Goal: Check status: Check status

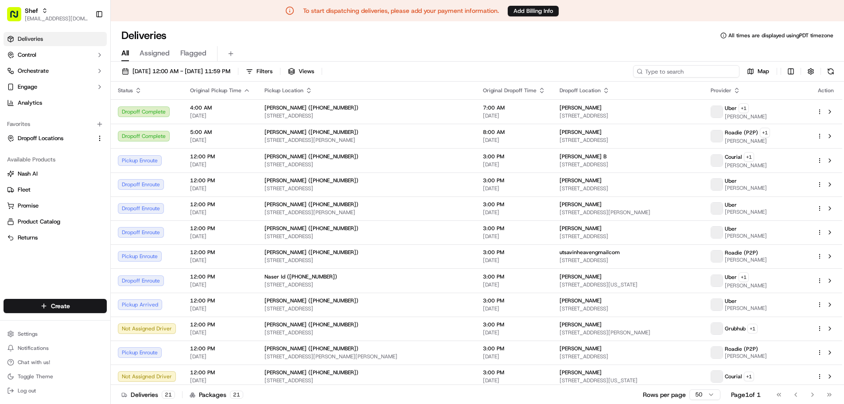
click at [712, 71] on input at bounding box center [686, 71] width 106 height 12
paste input "k8xYRXwXUNP"
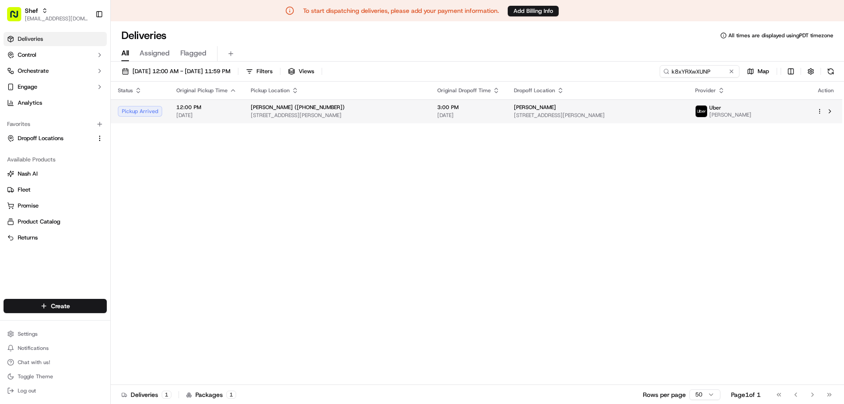
click at [556, 107] on span "[PERSON_NAME]" at bounding box center [535, 107] width 42 height 7
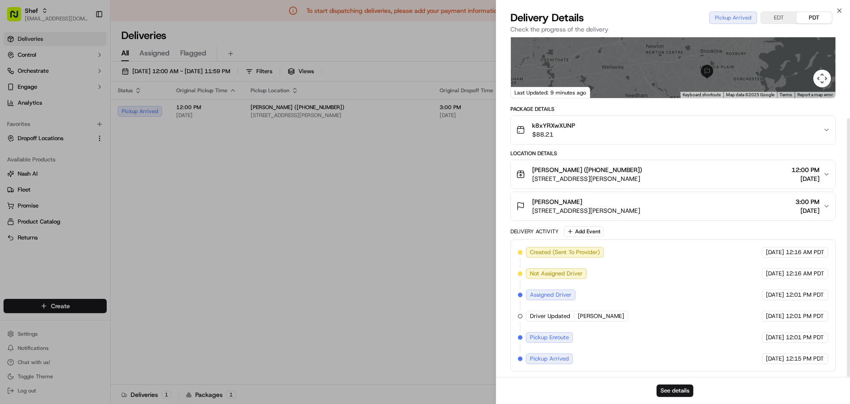
scroll to position [106, 0]
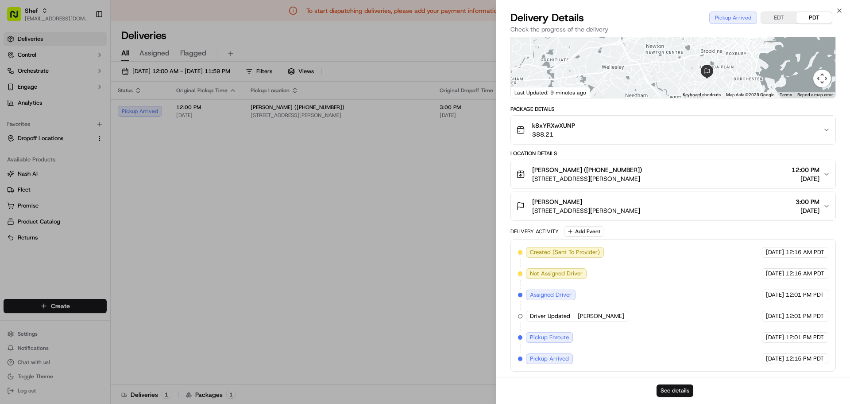
click at [671, 390] on button "See details" at bounding box center [675, 390] width 37 height 12
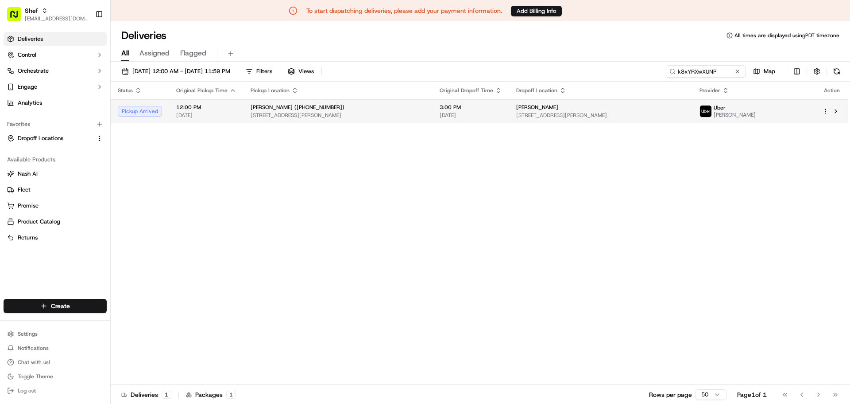
drag, startPoint x: 396, startPoint y: 157, endPoint x: 489, endPoint y: 117, distance: 101.4
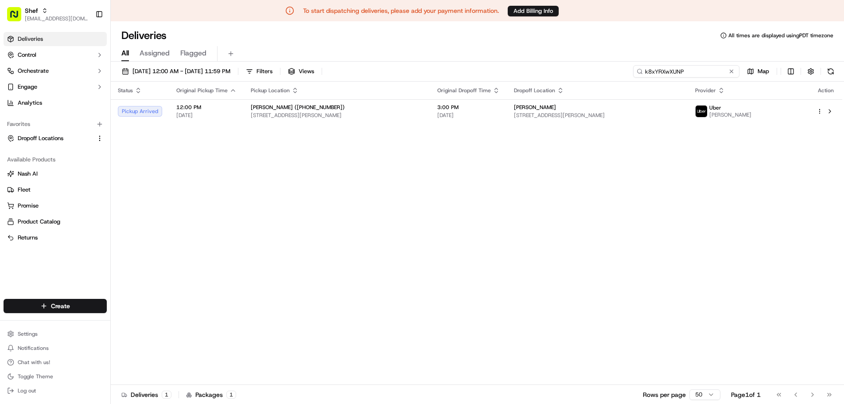
click at [692, 72] on input "k8xYRXwXUNP" at bounding box center [686, 71] width 106 height 12
paste input "mwJnJwLUrzA"
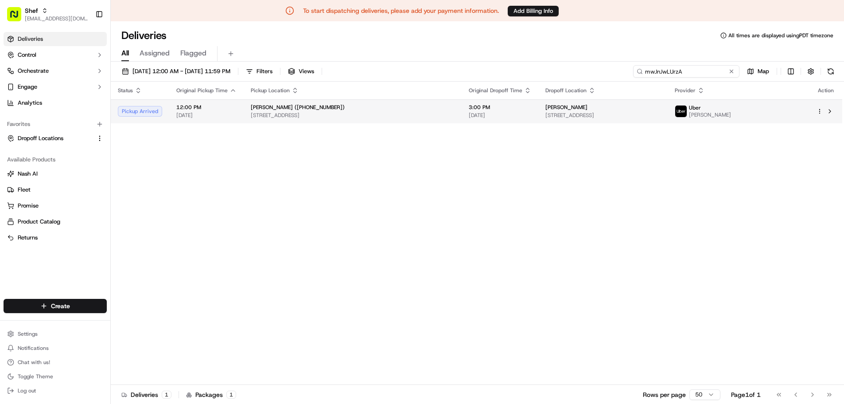
type input "mwJnJwLUrzA"
click at [580, 108] on div "Bryan Cheung" at bounding box center [602, 107] width 115 height 7
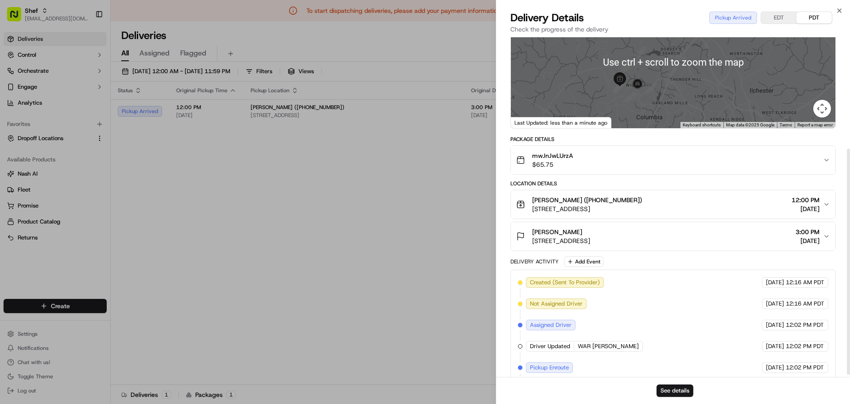
scroll to position [170, 0]
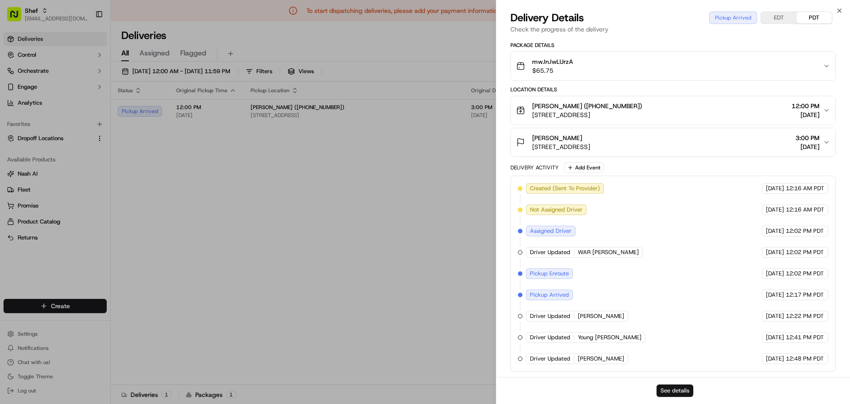
click at [671, 392] on button "See details" at bounding box center [675, 390] width 37 height 12
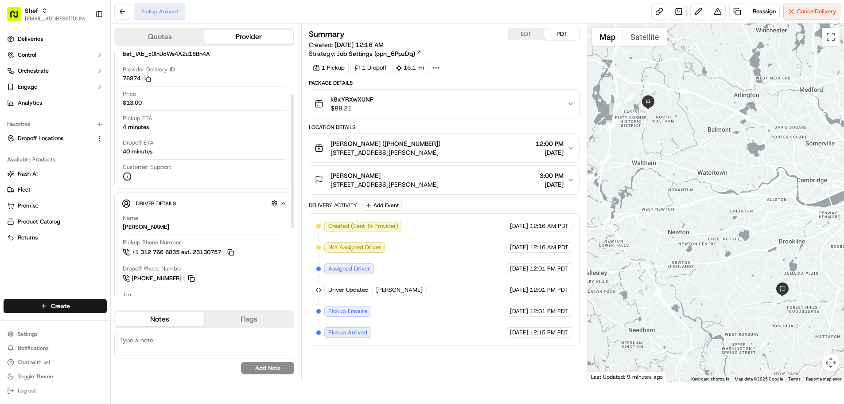
scroll to position [133, 0]
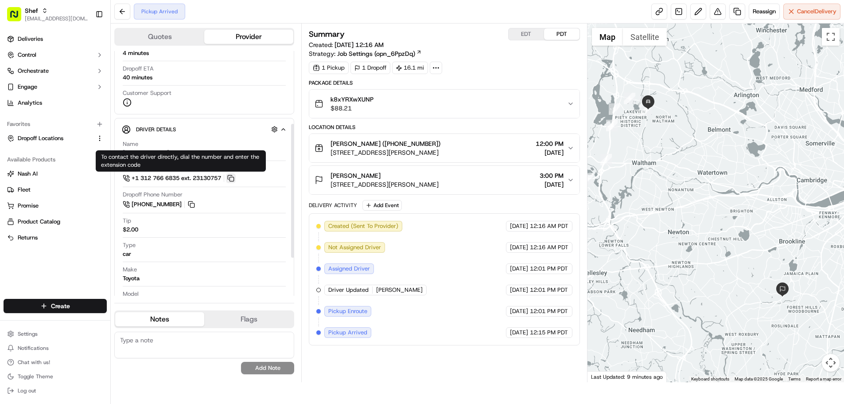
click at [236, 178] on button at bounding box center [231, 178] width 10 height 10
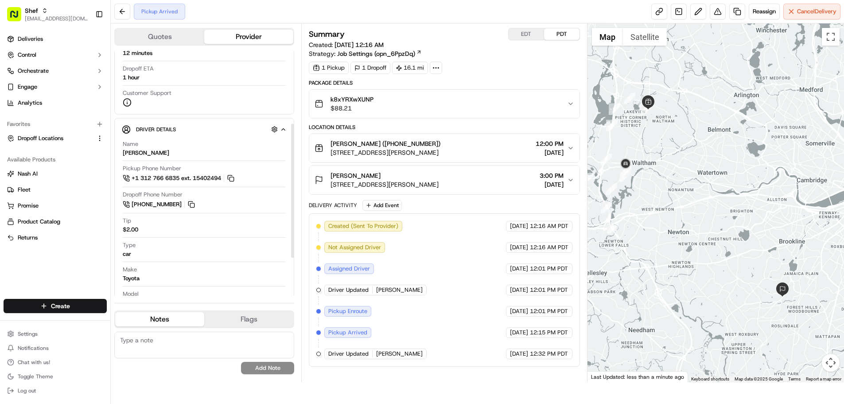
drag, startPoint x: 173, startPoint y: 153, endPoint x: 119, endPoint y: 153, distance: 53.6
click at [119, 153] on div "Driver Details Hidden ( 5 ) Name CHRISTOPHER R. Pickup Phone Number +1 312 766 …" at bounding box center [204, 240] width 180 height 245
copy div "[PERSON_NAME]"
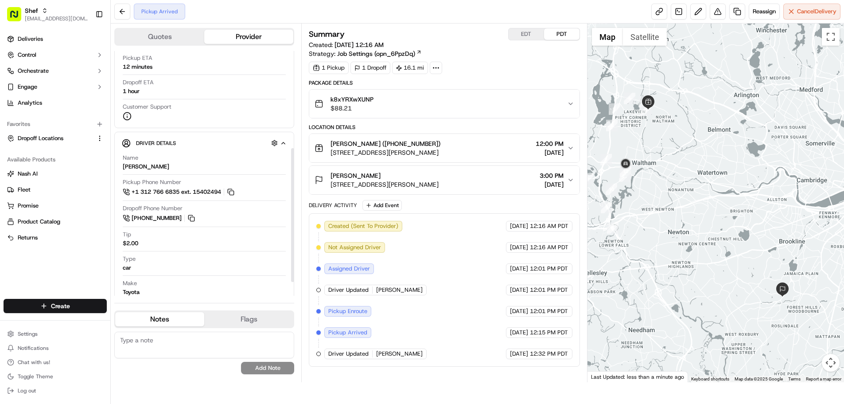
scroll to position [177, 0]
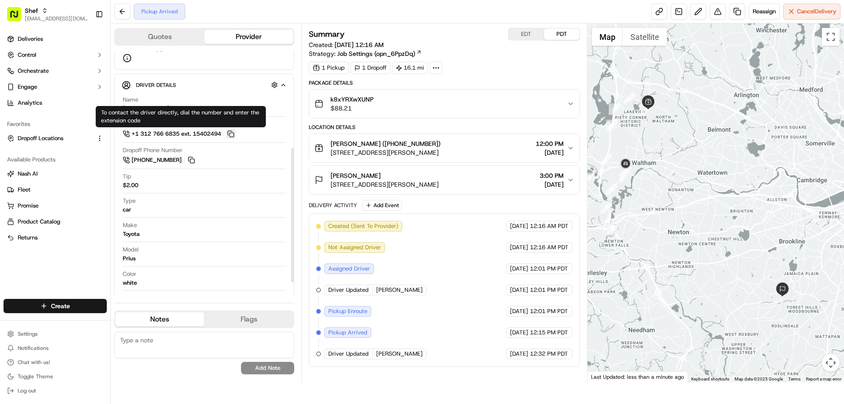
click at [236, 134] on button at bounding box center [231, 134] width 10 height 10
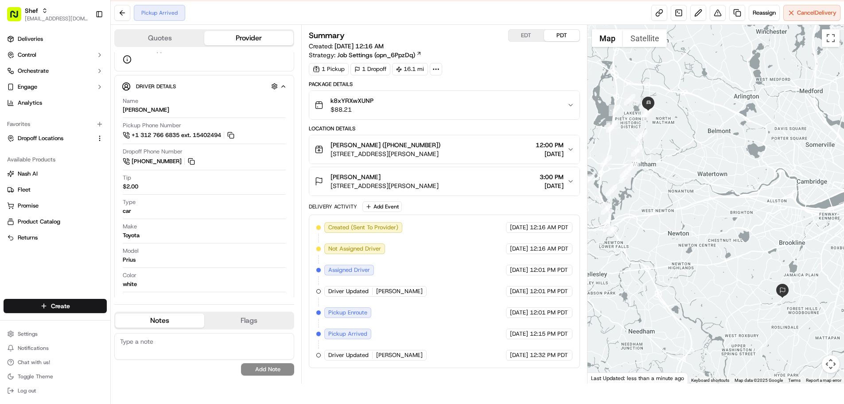
scroll to position [21, 0]
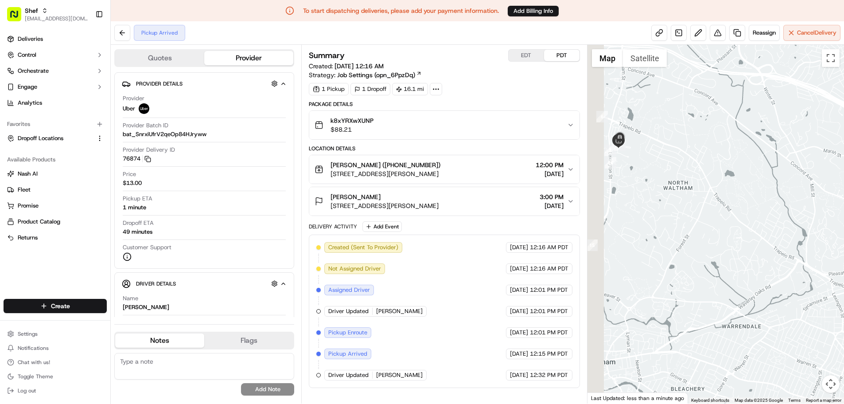
drag, startPoint x: 610, startPoint y: 137, endPoint x: 682, endPoint y: 148, distance: 72.7
click at [682, 148] on div at bounding box center [715, 224] width 256 height 358
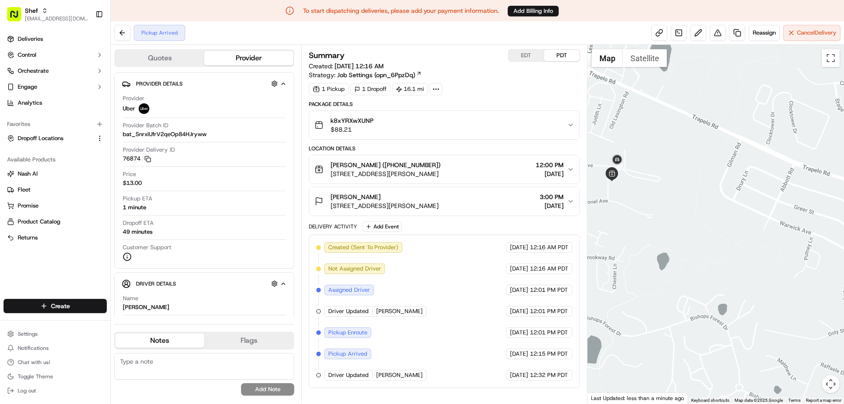
drag, startPoint x: 652, startPoint y: 145, endPoint x: 675, endPoint y: 144, distance: 22.6
click at [675, 144] on div at bounding box center [715, 224] width 256 height 358
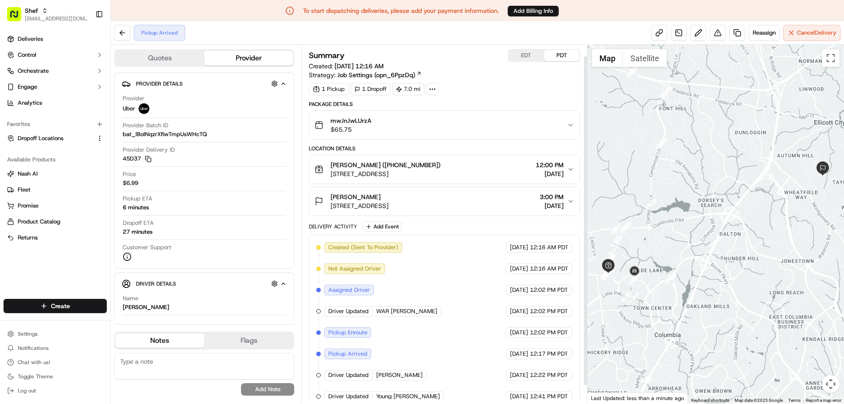
scroll to position [31, 0]
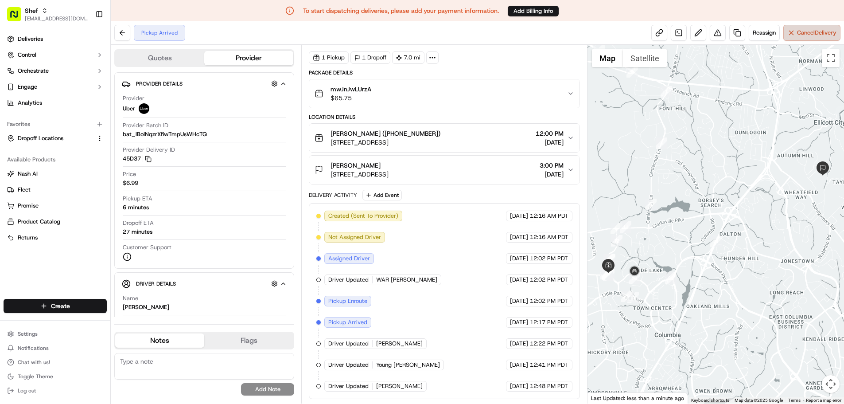
click at [830, 33] on span "Cancel Delivery" at bounding box center [816, 33] width 39 height 8
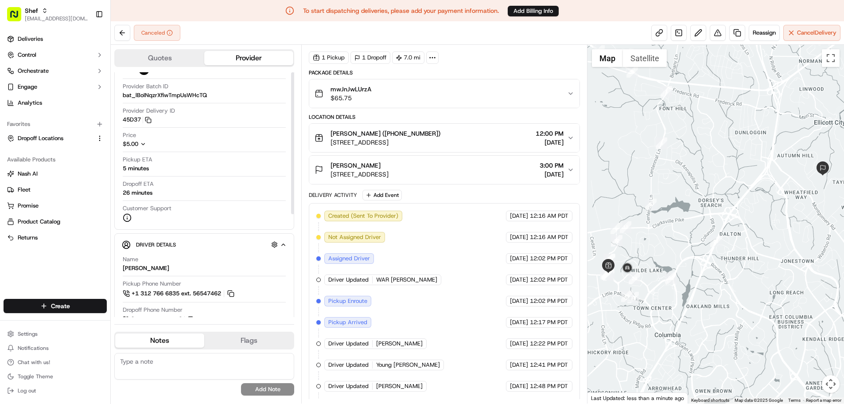
scroll to position [89, 0]
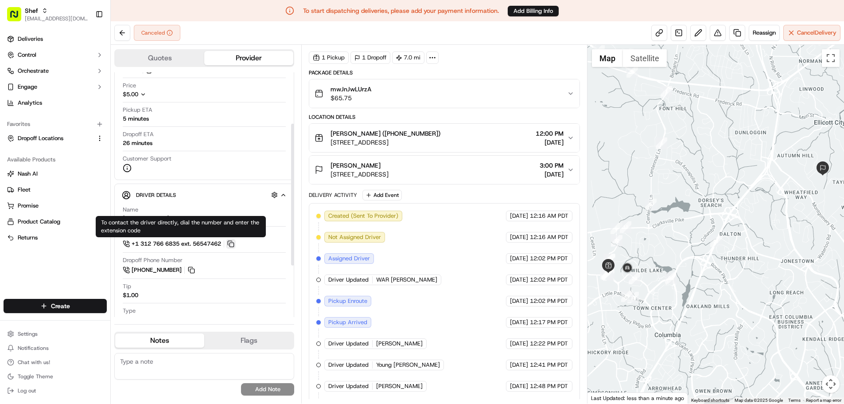
click at [231, 243] on button at bounding box center [231, 244] width 10 height 10
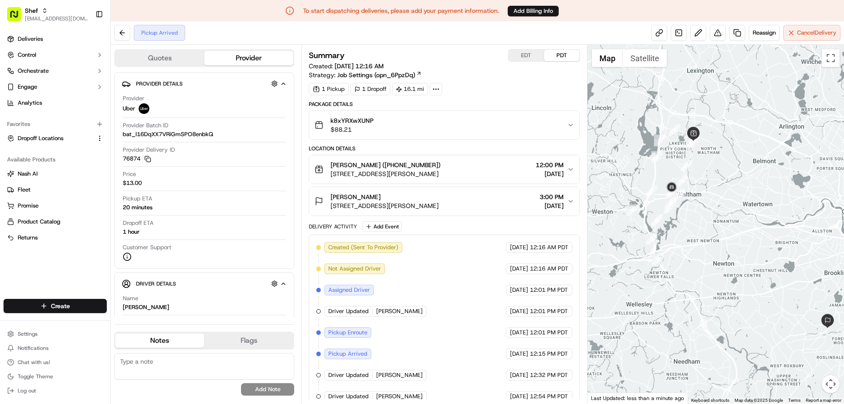
drag, startPoint x: 665, startPoint y: 189, endPoint x: 711, endPoint y: 199, distance: 46.7
click at [711, 199] on div at bounding box center [715, 224] width 256 height 358
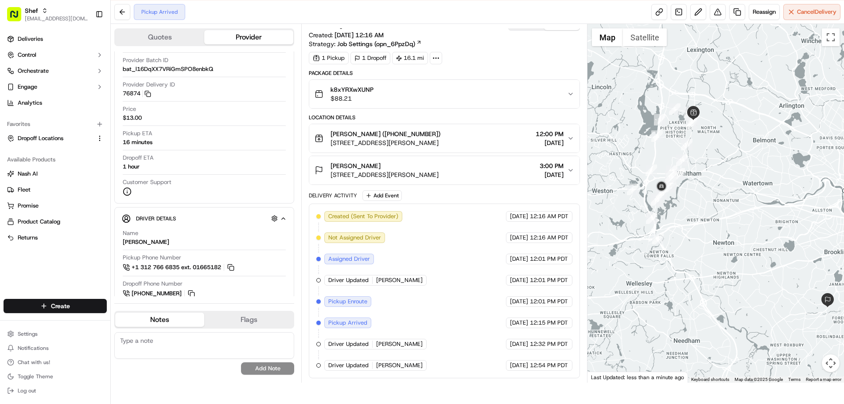
scroll to position [21, 0]
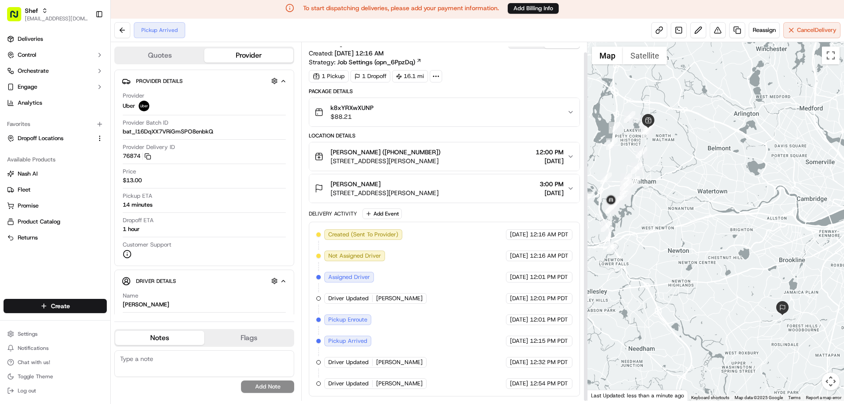
scroll to position [21, 0]
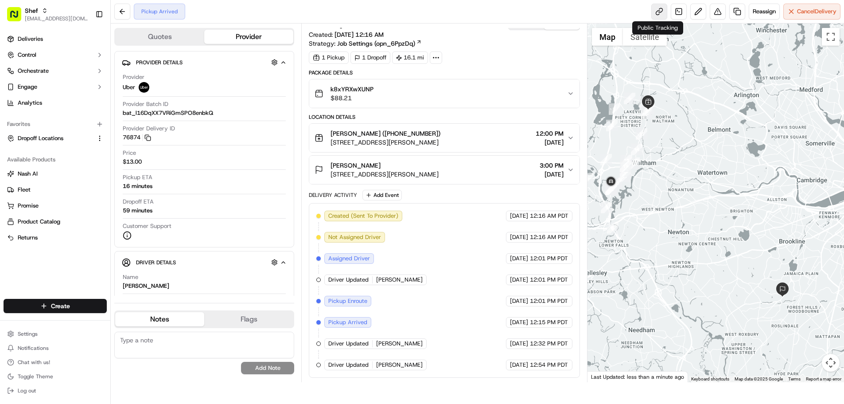
click at [653, 10] on link at bounding box center [659, 12] width 16 height 16
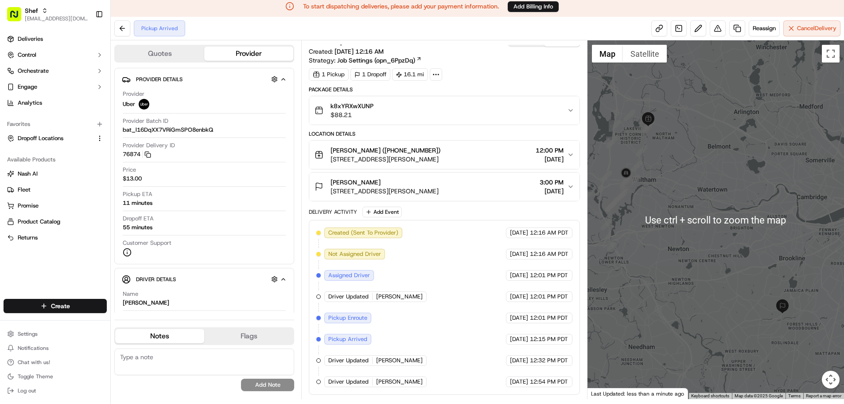
scroll to position [0, 0]
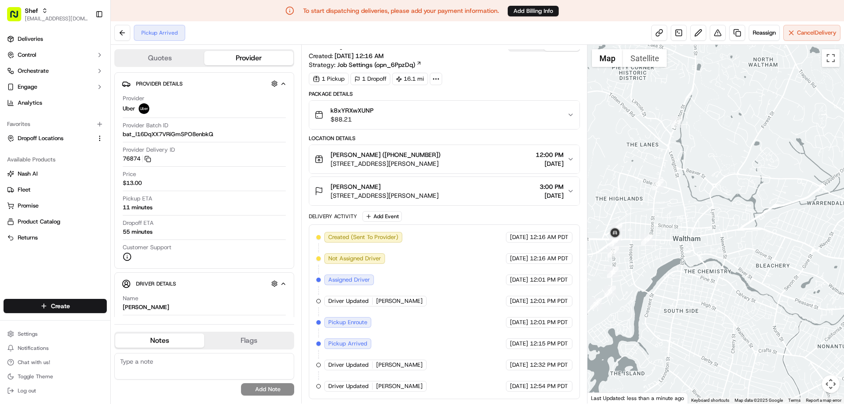
drag, startPoint x: 633, startPoint y: 167, endPoint x: 793, endPoint y: 193, distance: 161.7
click at [793, 193] on div at bounding box center [715, 224] width 256 height 358
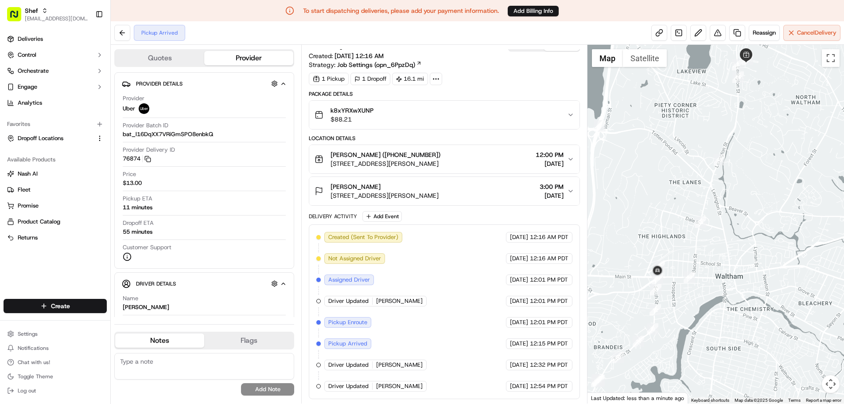
drag, startPoint x: 695, startPoint y: 167, endPoint x: 731, endPoint y: 204, distance: 52.3
click at [731, 204] on div at bounding box center [715, 224] width 256 height 358
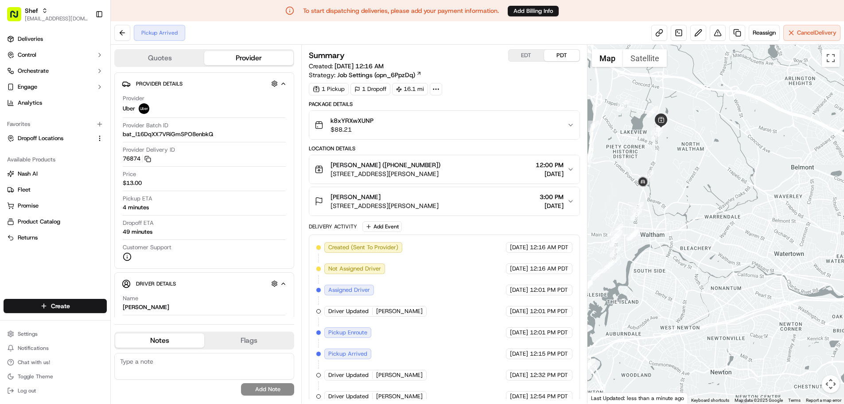
drag, startPoint x: 616, startPoint y: 142, endPoint x: 671, endPoint y: 163, distance: 59.3
click at [671, 163] on div at bounding box center [715, 224] width 256 height 358
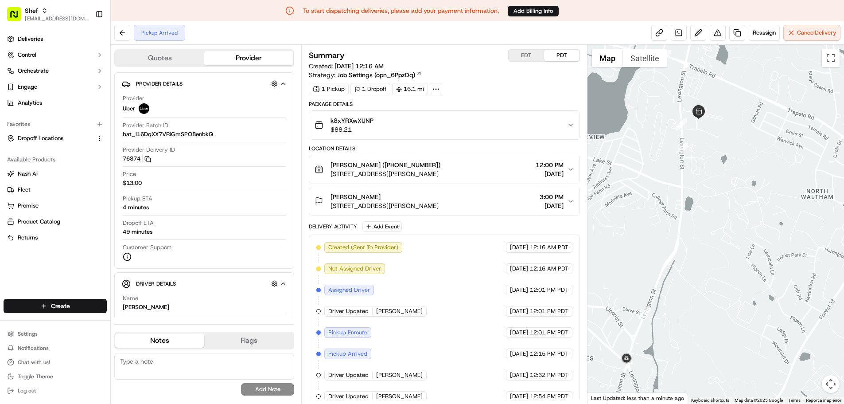
drag, startPoint x: 650, startPoint y: 153, endPoint x: 646, endPoint y: 223, distance: 70.1
click at [646, 228] on div at bounding box center [715, 224] width 256 height 358
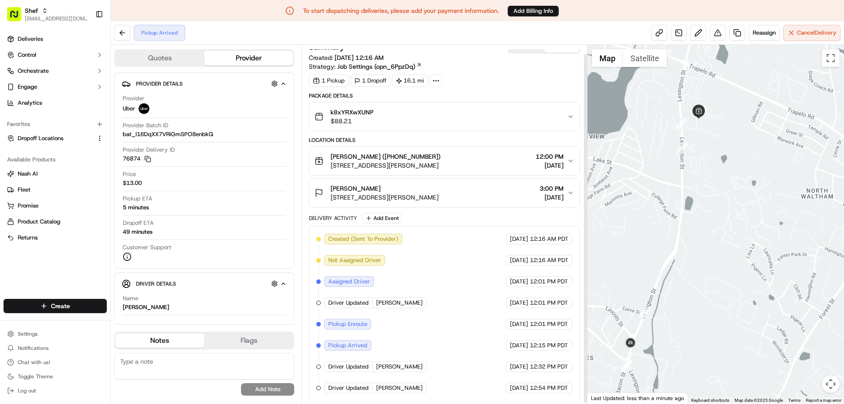
scroll to position [10, 0]
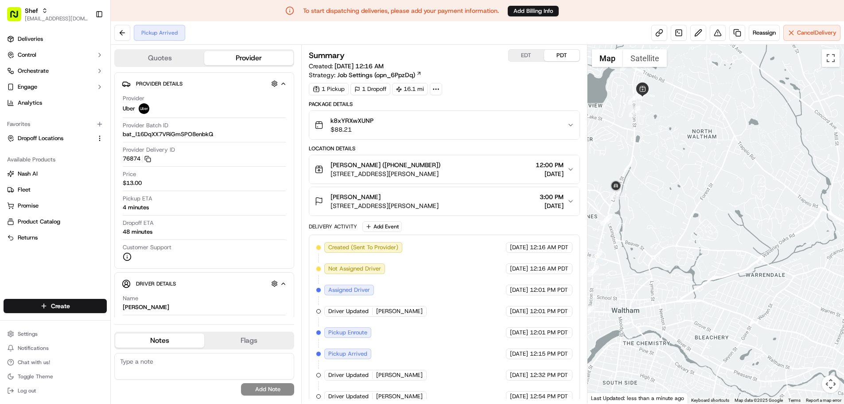
drag, startPoint x: 628, startPoint y: 132, endPoint x: 693, endPoint y: 193, distance: 89.0
click at [693, 193] on div at bounding box center [715, 224] width 256 height 358
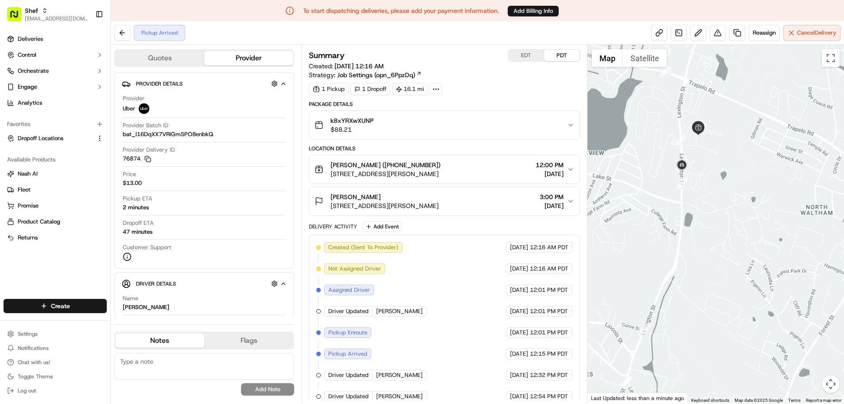
drag, startPoint x: 640, startPoint y: 122, endPoint x: 639, endPoint y: 174, distance: 52.3
click at [639, 174] on div at bounding box center [715, 224] width 256 height 358
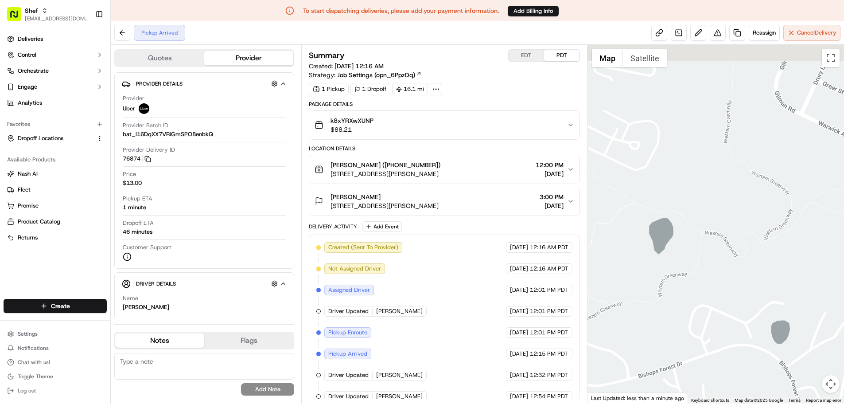
drag, startPoint x: 654, startPoint y: 151, endPoint x: 850, endPoint y: 284, distance: 236.9
click at [844, 284] on html "To start dispatching deliveries, please add your payment information. Add Billi…" at bounding box center [422, 202] width 844 height 404
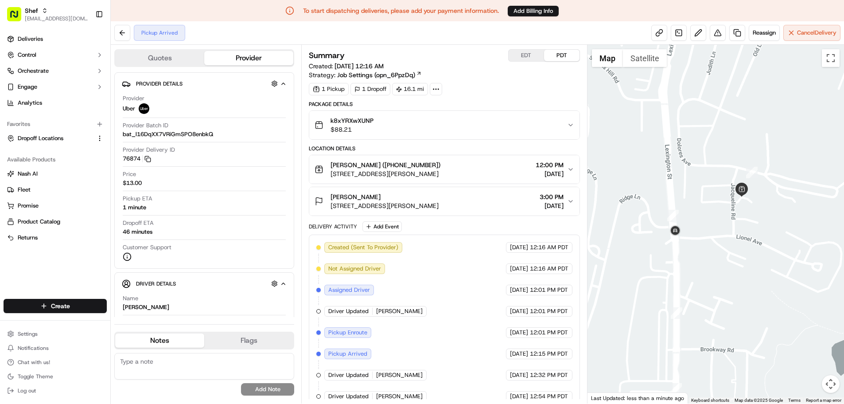
drag, startPoint x: 682, startPoint y: 233, endPoint x: 714, endPoint y: 247, distance: 34.5
click at [714, 247] on div at bounding box center [715, 224] width 256 height 358
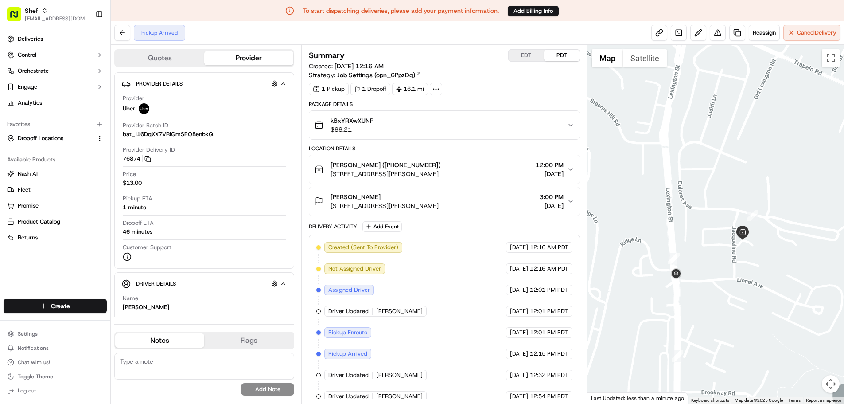
drag, startPoint x: 707, startPoint y: 200, endPoint x: 707, endPoint y: 244, distance: 43.9
click at [707, 244] on div at bounding box center [715, 224] width 256 height 358
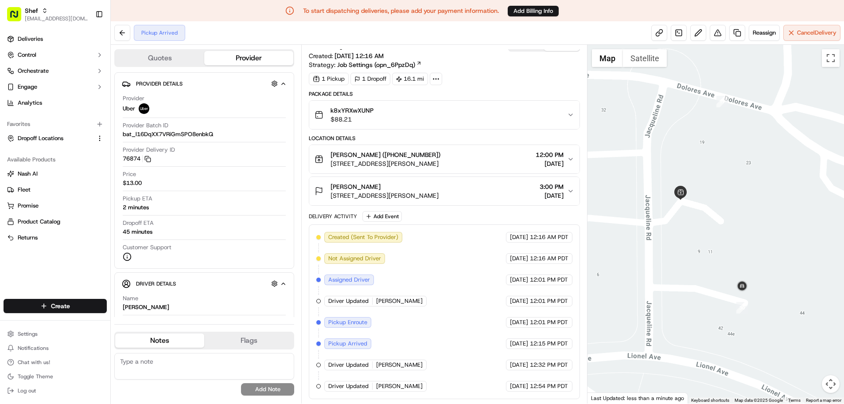
drag, startPoint x: 640, startPoint y: 222, endPoint x: 695, endPoint y: 230, distance: 55.4
click at [695, 230] on div at bounding box center [715, 224] width 256 height 358
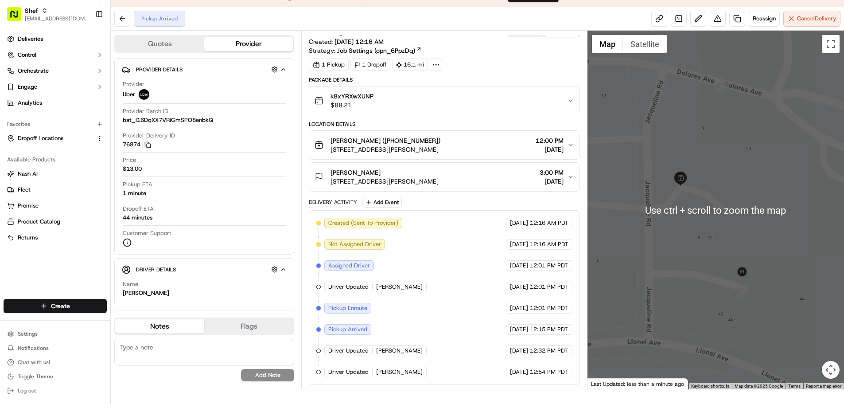
scroll to position [21, 0]
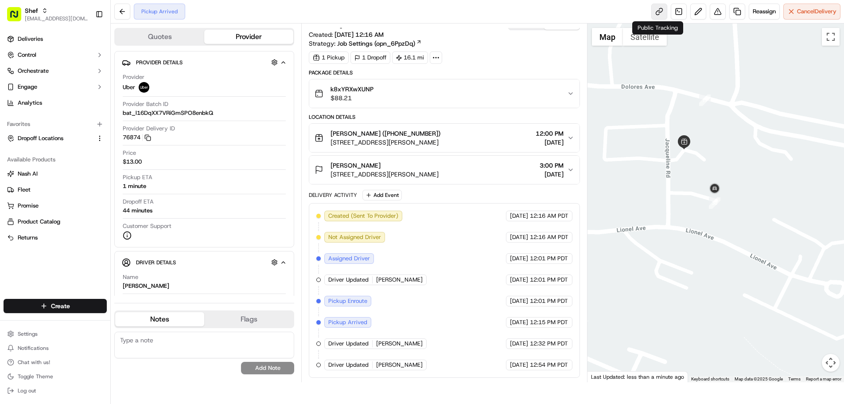
click at [660, 14] on link at bounding box center [659, 12] width 16 height 16
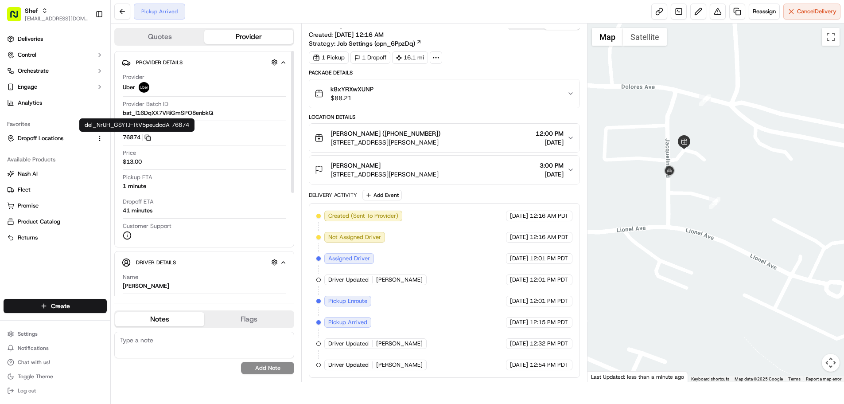
click at [150, 139] on icon "button" at bounding box center [147, 137] width 7 height 7
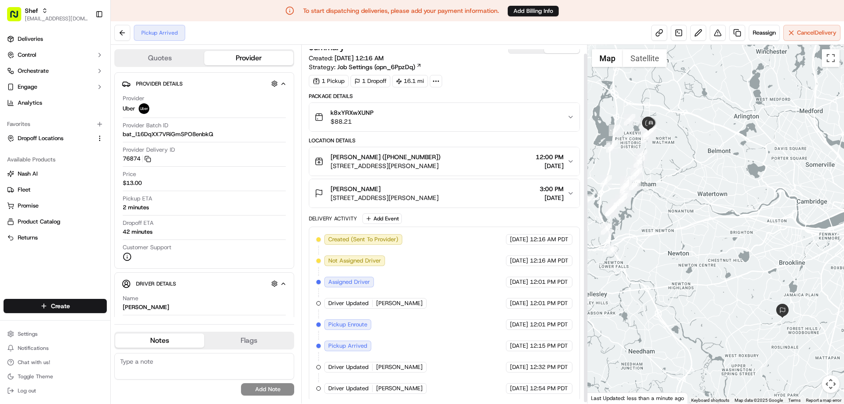
scroll to position [10, 0]
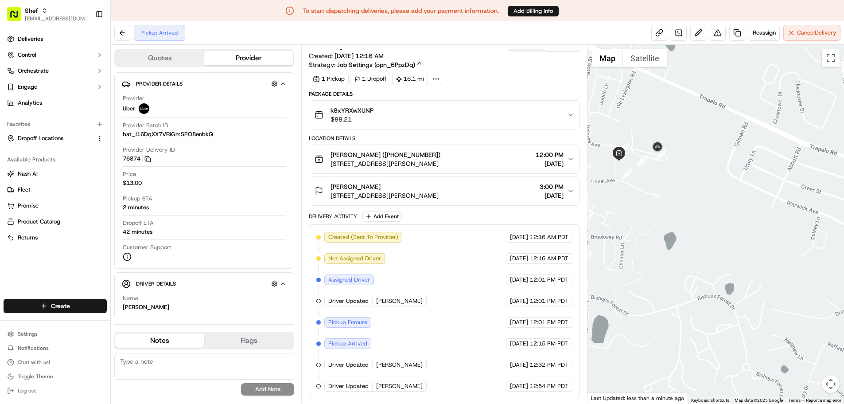
drag, startPoint x: 667, startPoint y: 91, endPoint x: 671, endPoint y: 299, distance: 208.2
click at [671, 299] on div at bounding box center [715, 224] width 256 height 358
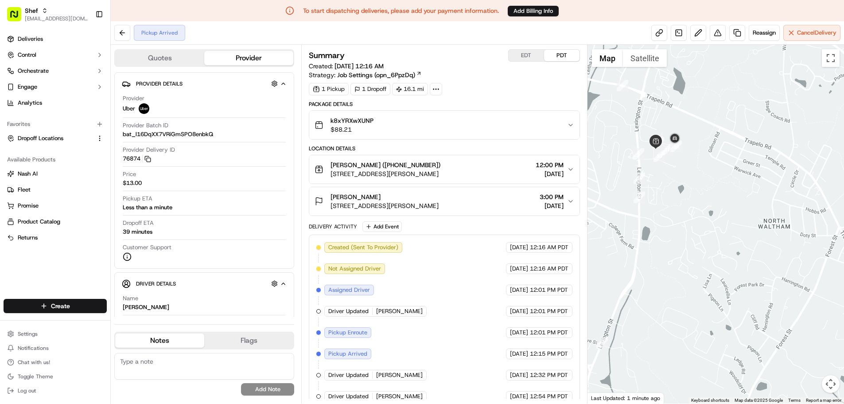
drag, startPoint x: 618, startPoint y: 123, endPoint x: 699, endPoint y: 137, distance: 81.3
click at [699, 137] on div at bounding box center [715, 224] width 256 height 358
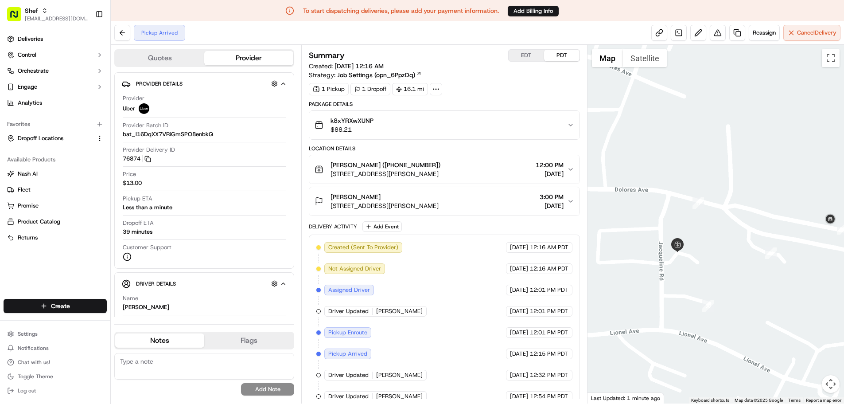
drag, startPoint x: 671, startPoint y: 136, endPoint x: 636, endPoint y: 116, distance: 40.5
click at [636, 116] on div at bounding box center [715, 224] width 256 height 358
drag, startPoint x: 768, startPoint y: 202, endPoint x: 755, endPoint y: 196, distance: 14.7
click at [755, 196] on div at bounding box center [715, 224] width 256 height 358
drag, startPoint x: 658, startPoint y: 221, endPoint x: 696, endPoint y: 227, distance: 38.5
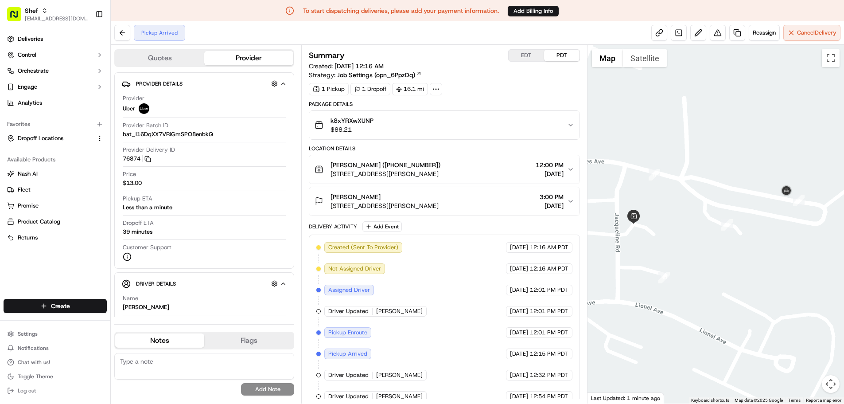
click at [696, 227] on div at bounding box center [715, 224] width 256 height 358
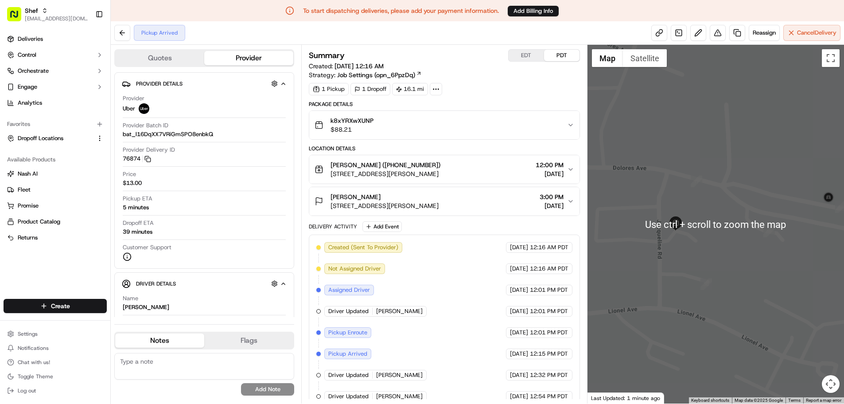
scroll to position [21, 0]
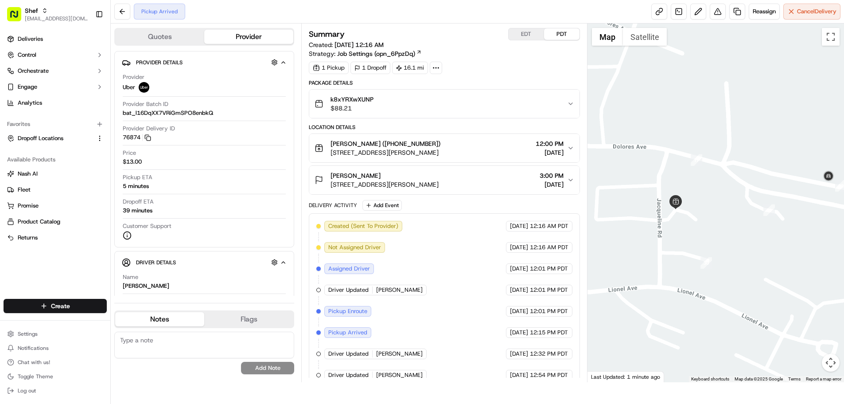
drag, startPoint x: 477, startPoint y: 151, endPoint x: 330, endPoint y: 157, distance: 146.7
click at [330, 157] on button "[PERSON_NAME] ([PHONE_NUMBER]) [STREET_ADDRESS][PERSON_NAME] 12:00 PM [DATE]" at bounding box center [444, 148] width 270 height 28
copy span "[STREET_ADDRESS][PERSON_NAME]"
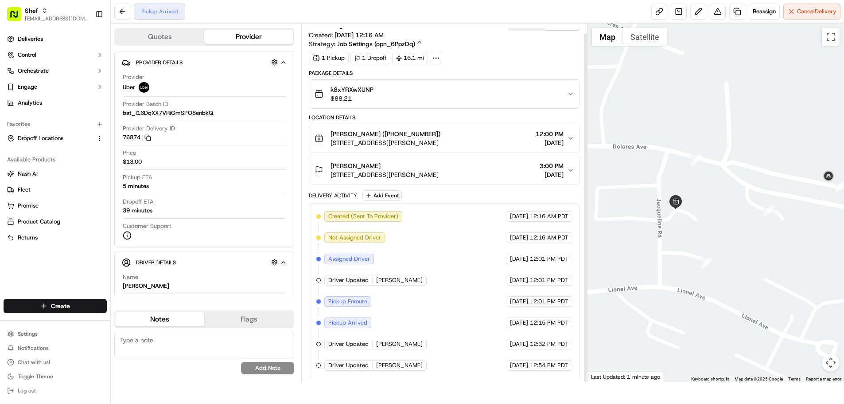
scroll to position [10, 0]
drag, startPoint x: 741, startPoint y: 216, endPoint x: 782, endPoint y: 198, distance: 44.6
click at [782, 198] on div at bounding box center [715, 202] width 256 height 358
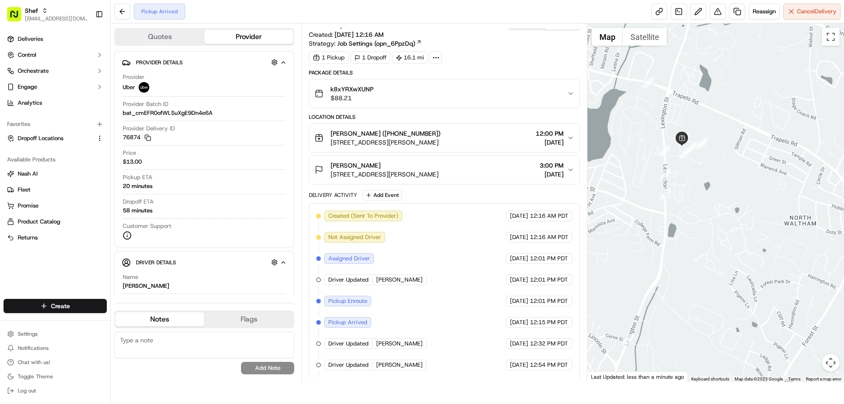
drag, startPoint x: 739, startPoint y: 231, endPoint x: 700, endPoint y: 162, distance: 79.3
click at [700, 162] on div at bounding box center [715, 202] width 256 height 358
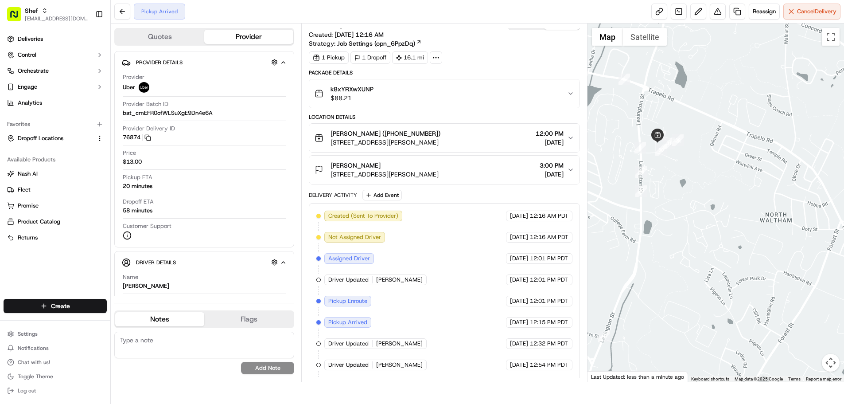
drag, startPoint x: 708, startPoint y: 197, endPoint x: 676, endPoint y: 199, distance: 32.4
click at [687, 196] on div at bounding box center [715, 202] width 256 height 358
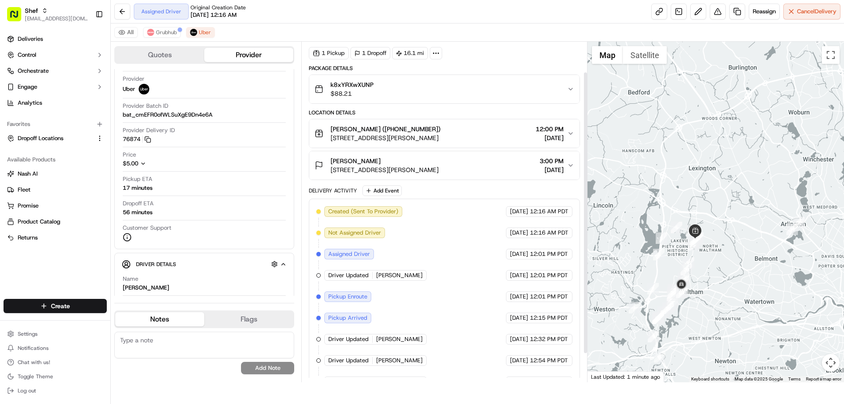
scroll to position [44, 0]
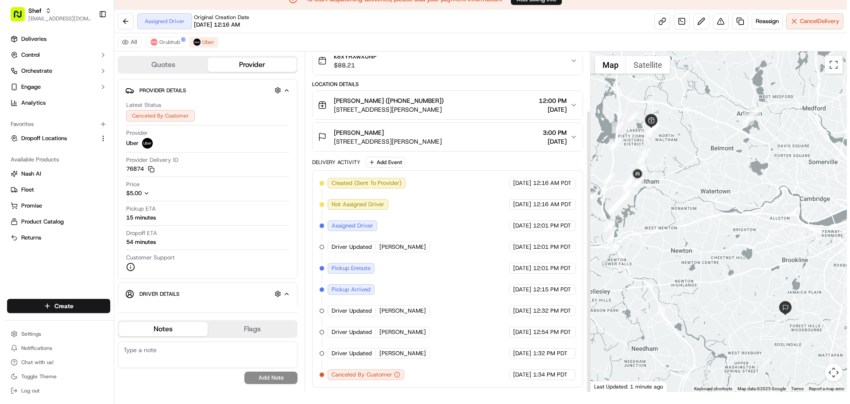
scroll to position [21, 0]
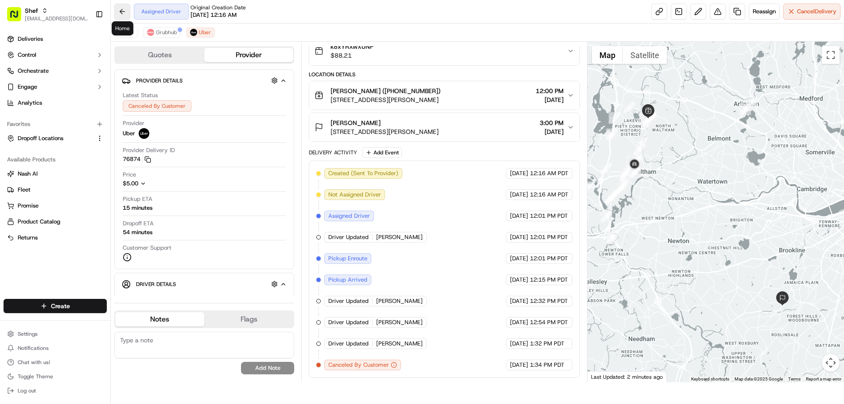
click at [118, 9] on button at bounding box center [122, 12] width 16 height 16
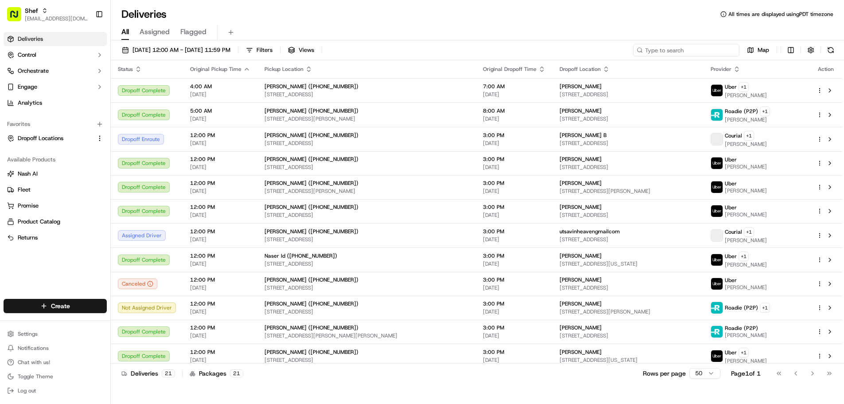
drag, startPoint x: 711, startPoint y: 49, endPoint x: 618, endPoint y: 4, distance: 103.4
click at [709, 48] on input at bounding box center [686, 50] width 106 height 12
click at [656, 52] on input at bounding box center [686, 50] width 106 height 12
paste input "k8xYRXwXUNP"
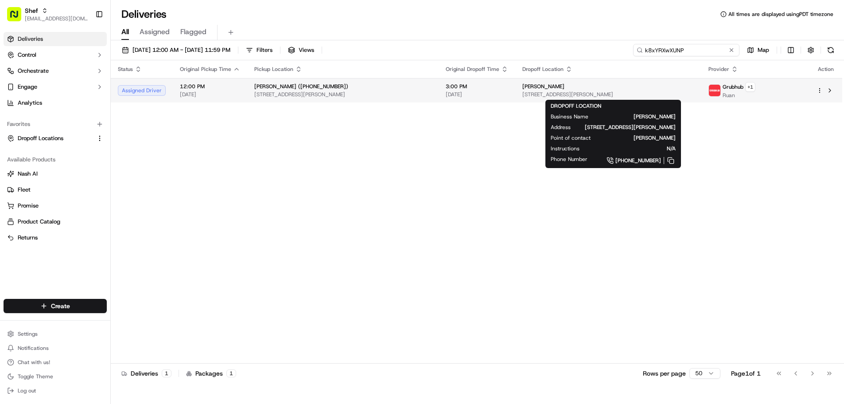
type input "k8xYRXwXUNP"
click at [559, 91] on span "[STREET_ADDRESS][PERSON_NAME]" at bounding box center [608, 94] width 172 height 7
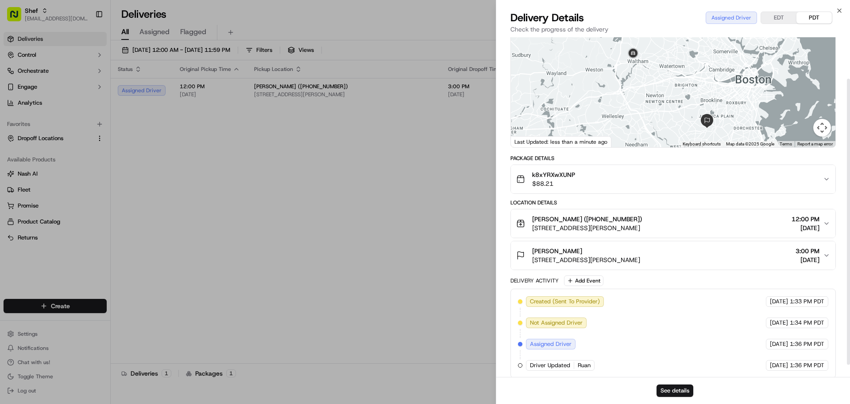
scroll to position [64, 0]
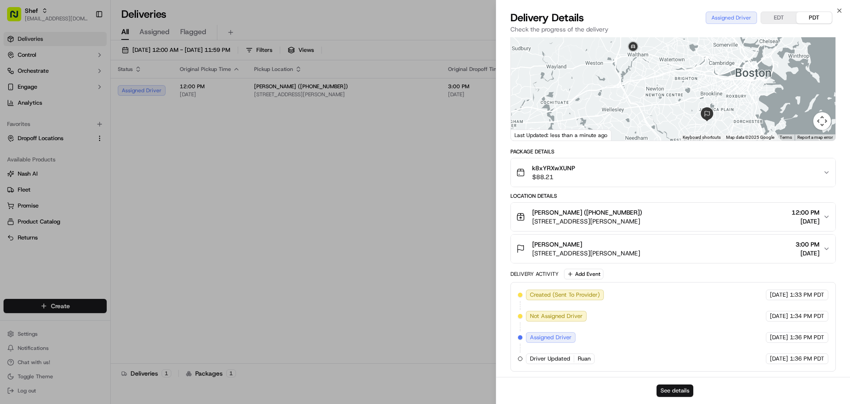
click at [674, 387] on button "See details" at bounding box center [675, 390] width 37 height 12
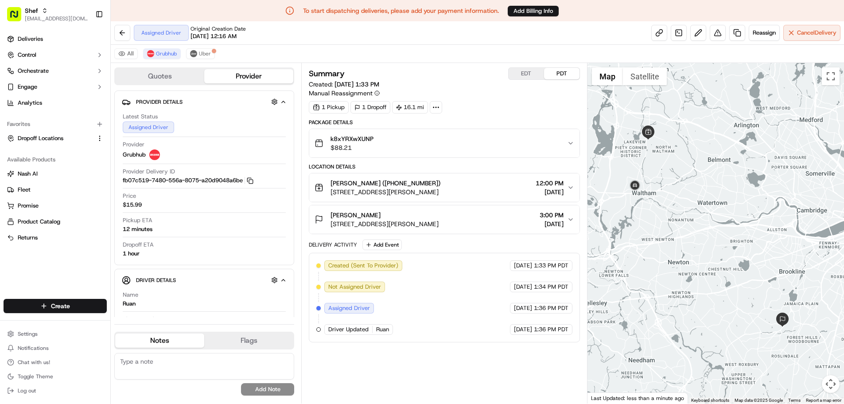
scroll to position [21, 0]
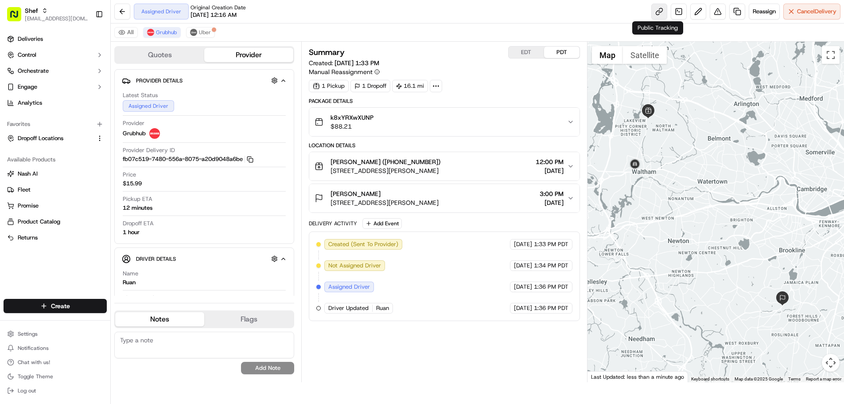
click at [657, 8] on link at bounding box center [659, 12] width 16 height 16
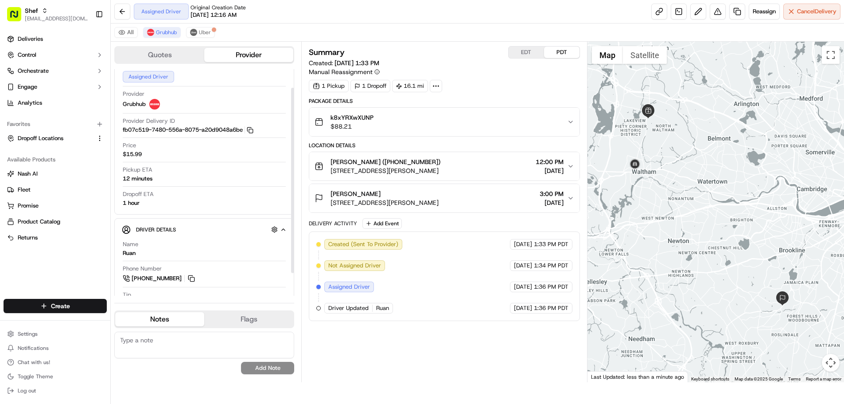
scroll to position [50, 0]
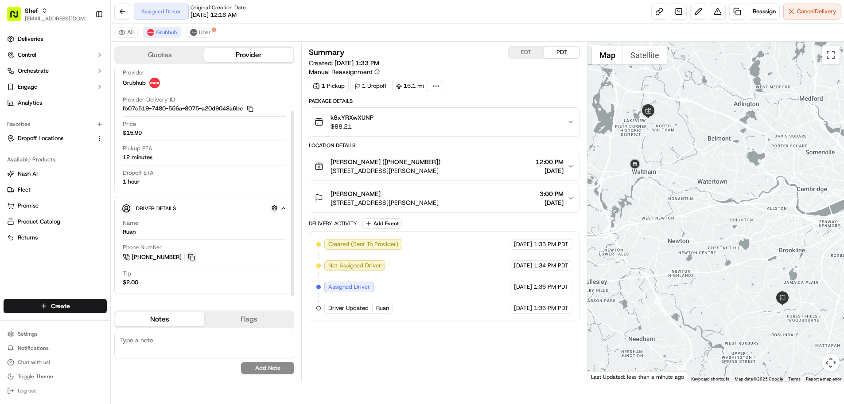
click at [188, 259] on button at bounding box center [191, 257] width 10 height 10
click at [189, 258] on button at bounding box center [191, 257] width 10 height 10
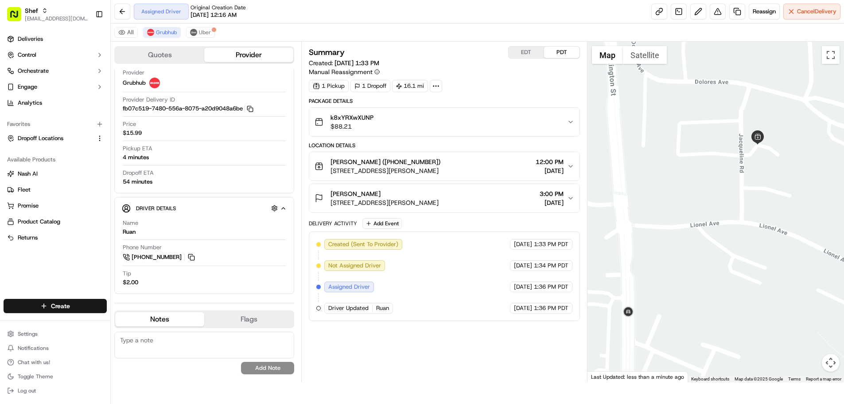
drag, startPoint x: 709, startPoint y: 161, endPoint x: 751, endPoint y: 189, distance: 50.7
click at [751, 189] on div at bounding box center [715, 212] width 256 height 340
click at [187, 257] on button at bounding box center [191, 257] width 10 height 10
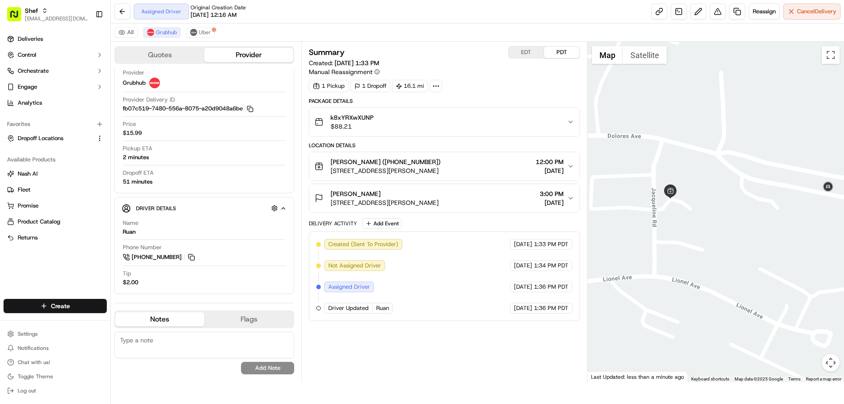
drag, startPoint x: 705, startPoint y: 103, endPoint x: 622, endPoint y: 153, distance: 97.2
click at [622, 153] on div at bounding box center [715, 212] width 256 height 340
drag, startPoint x: 679, startPoint y: 136, endPoint x: 654, endPoint y: 129, distance: 25.6
click at [654, 129] on div at bounding box center [715, 212] width 256 height 340
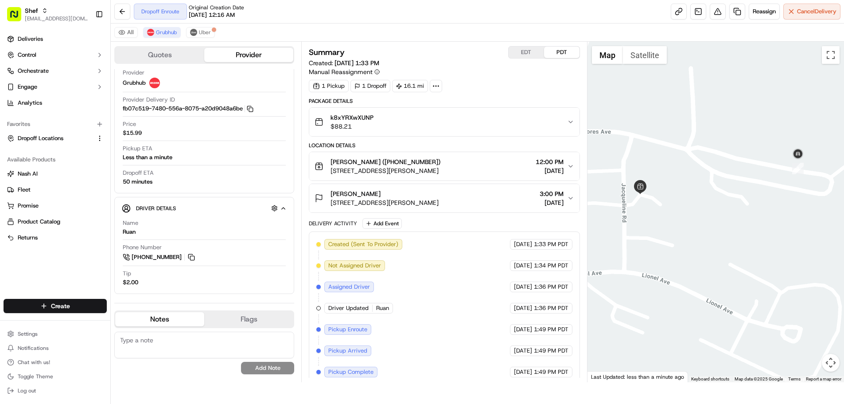
scroll to position [28, 0]
